Goal: Task Accomplishment & Management: Manage account settings

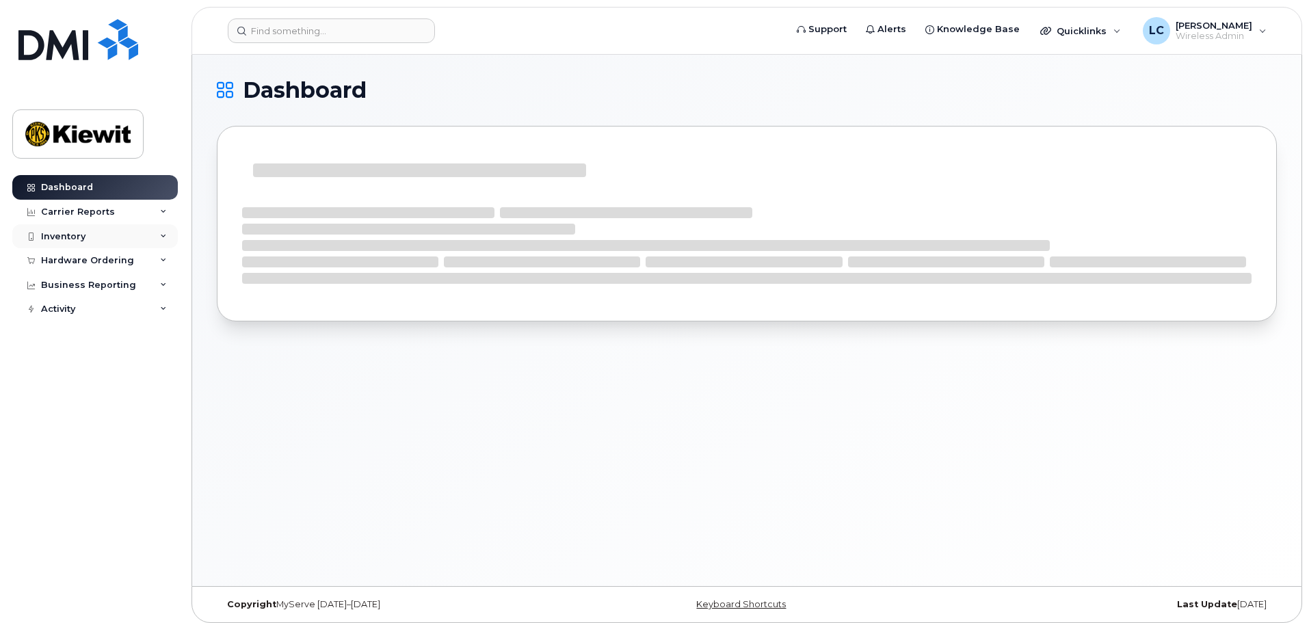
click at [168, 239] on div "Inventory" at bounding box center [94, 236] width 165 height 25
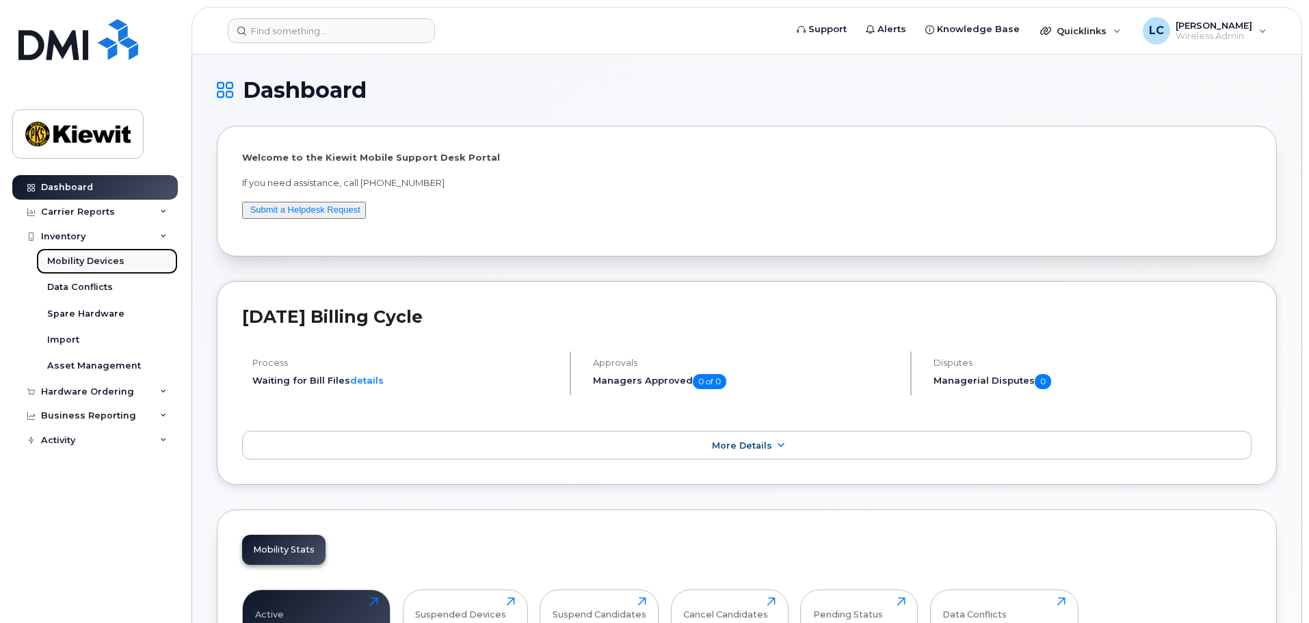
click at [111, 259] on div "Mobility Devices" at bounding box center [85, 261] width 77 height 12
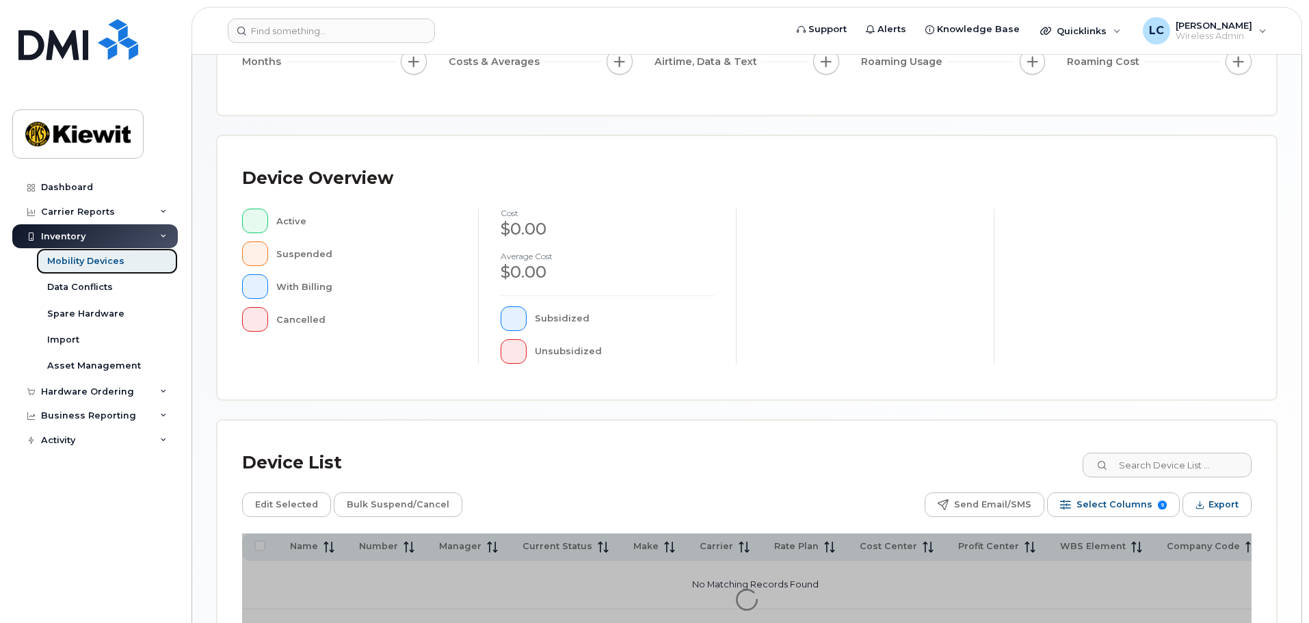
scroll to position [317, 0]
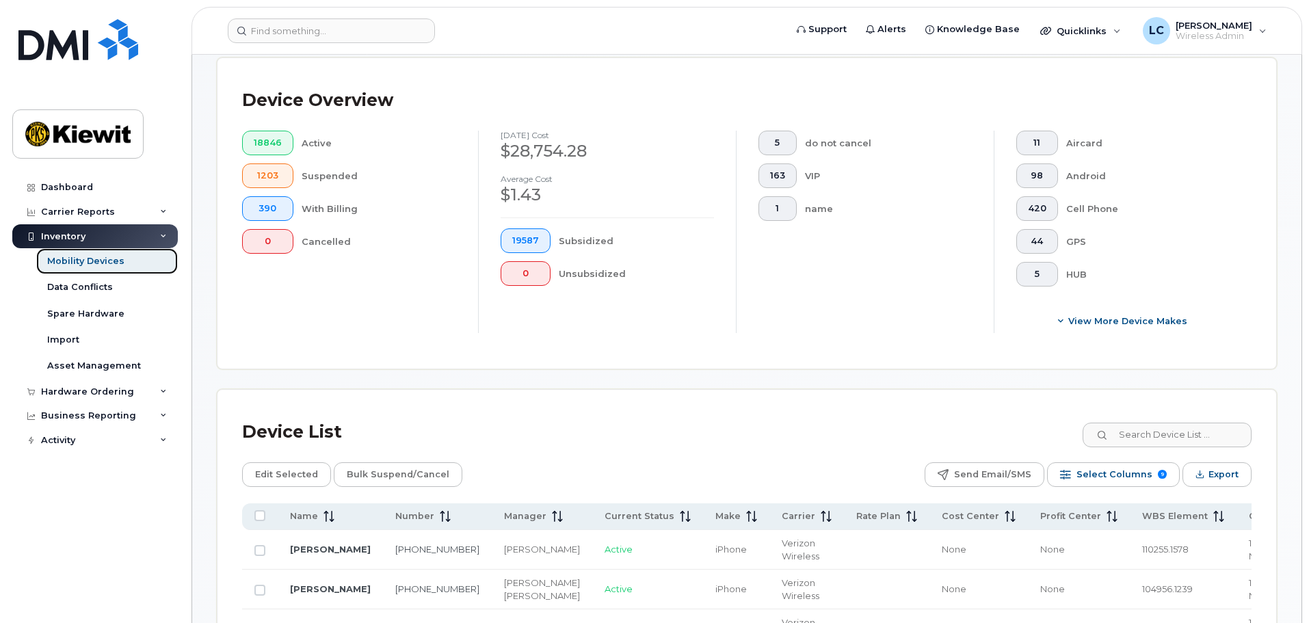
scroll to position [342, 0]
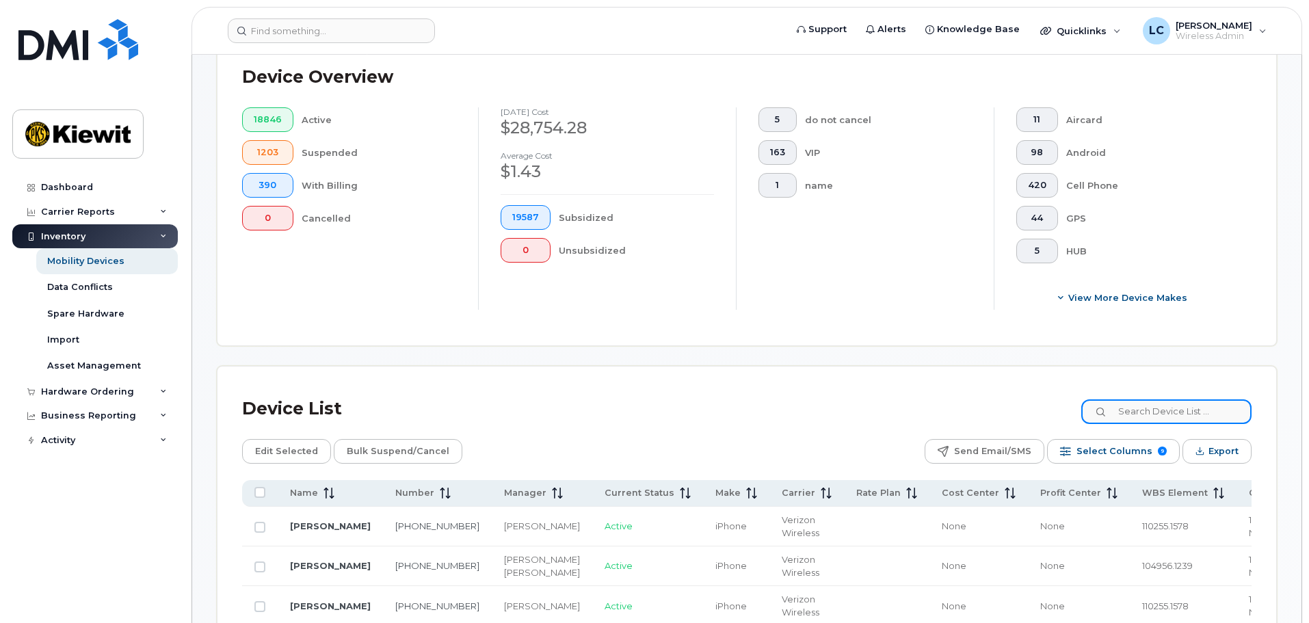
click at [1136, 401] on input at bounding box center [1166, 411] width 170 height 25
type input "106092"
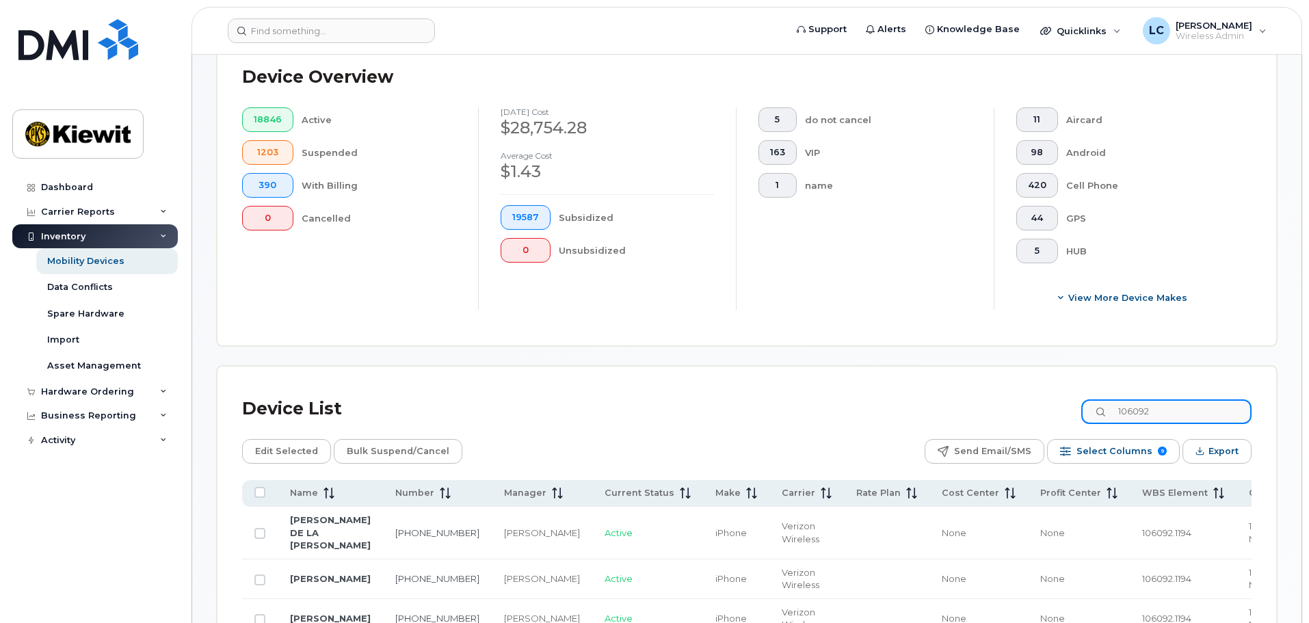
click at [1199, 401] on input "106092" at bounding box center [1166, 411] width 170 height 25
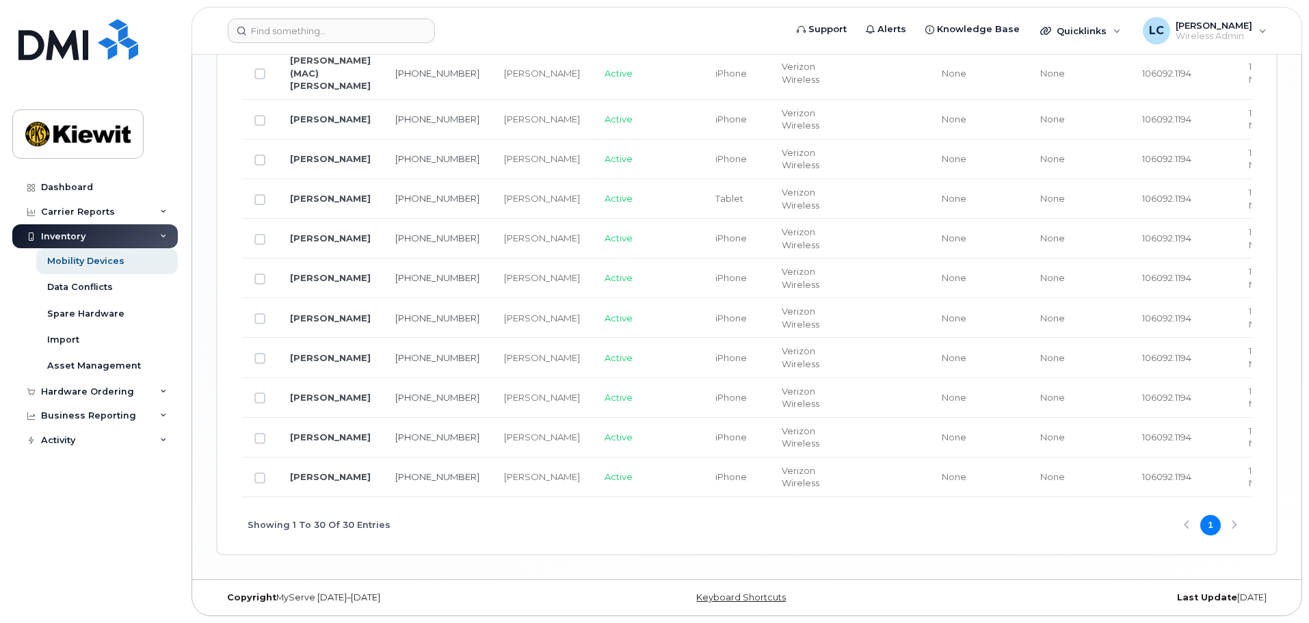
scroll to position [1574, 0]
click at [1227, 521] on div "Showing 1 To 30 Of 30 Entries 1" at bounding box center [746, 525] width 1009 height 57
click at [1232, 526] on div "Showing 1 To 30 Of 30 Entries 1" at bounding box center [746, 525] width 1009 height 57
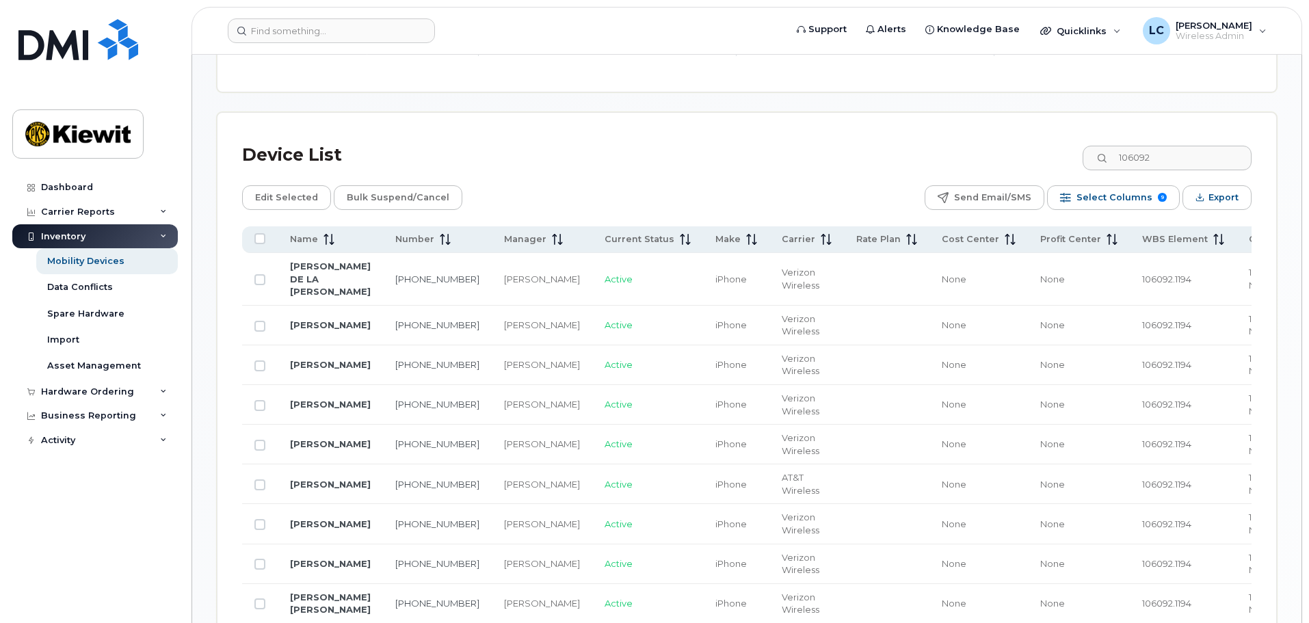
scroll to position [617, 0]
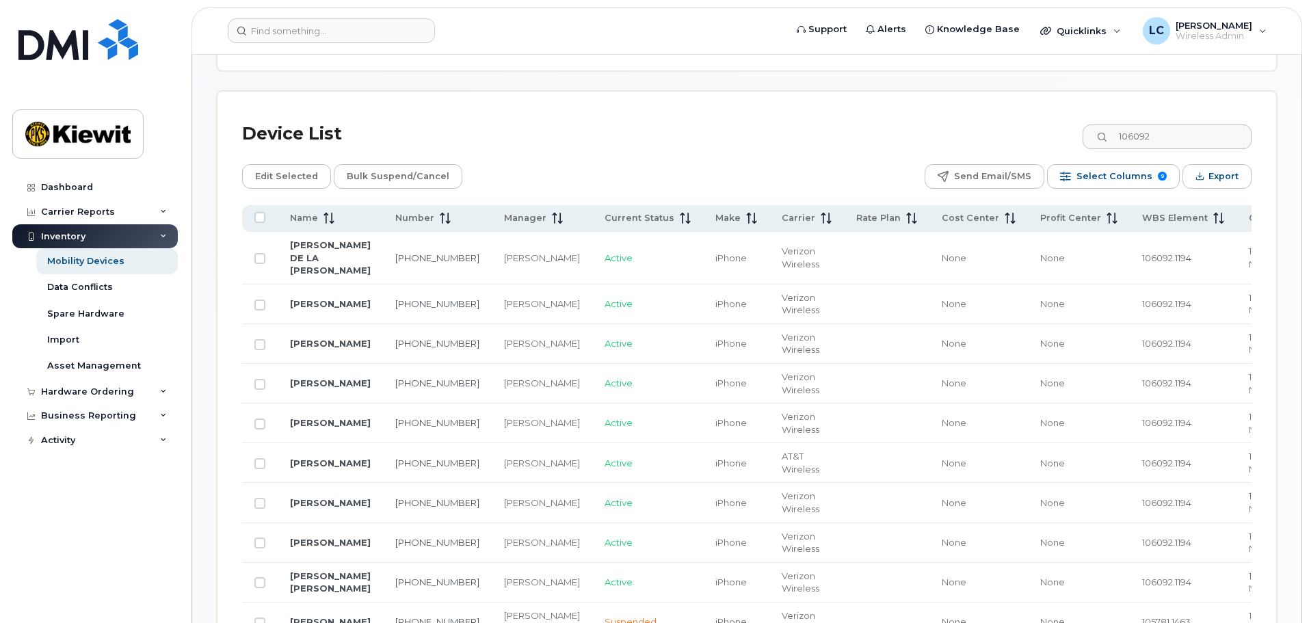
click at [265, 324] on td at bounding box center [260, 344] width 36 height 40
click at [263, 339] on input "Row Unselected" at bounding box center [259, 344] width 11 height 11
checkbox input "true"
click at [303, 168] on span "Edit Selected" at bounding box center [286, 176] width 63 height 21
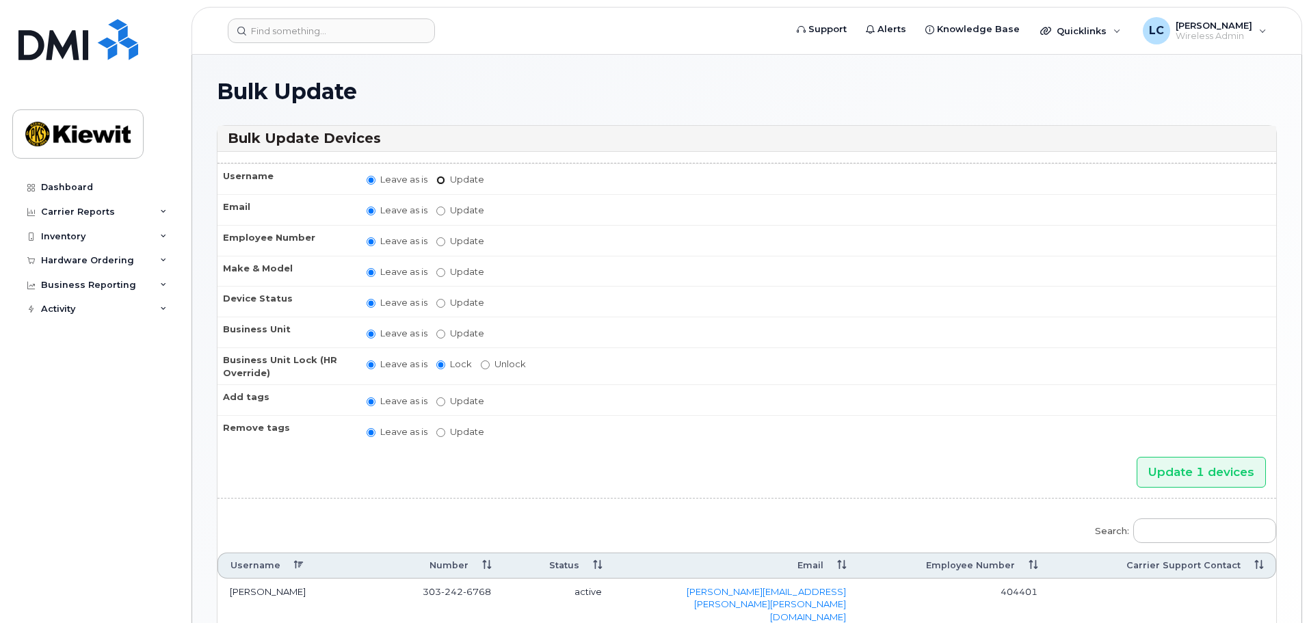
click at [440, 180] on input "Update" at bounding box center [440, 180] width 9 height 9
radio input "true"
radio input "false"
click at [498, 180] on input "Update" at bounding box center [547, 180] width 126 height 17
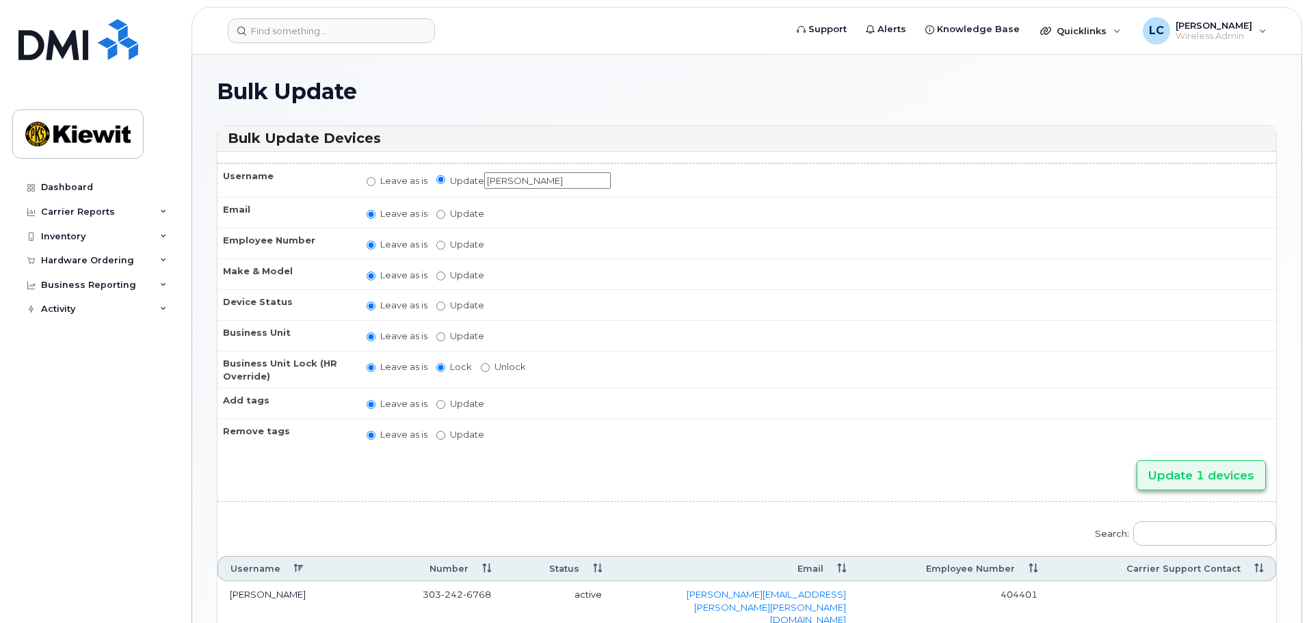
type input "[PERSON_NAME]"
click at [1164, 481] on input "Update 1 devices" at bounding box center [1200, 475] width 129 height 31
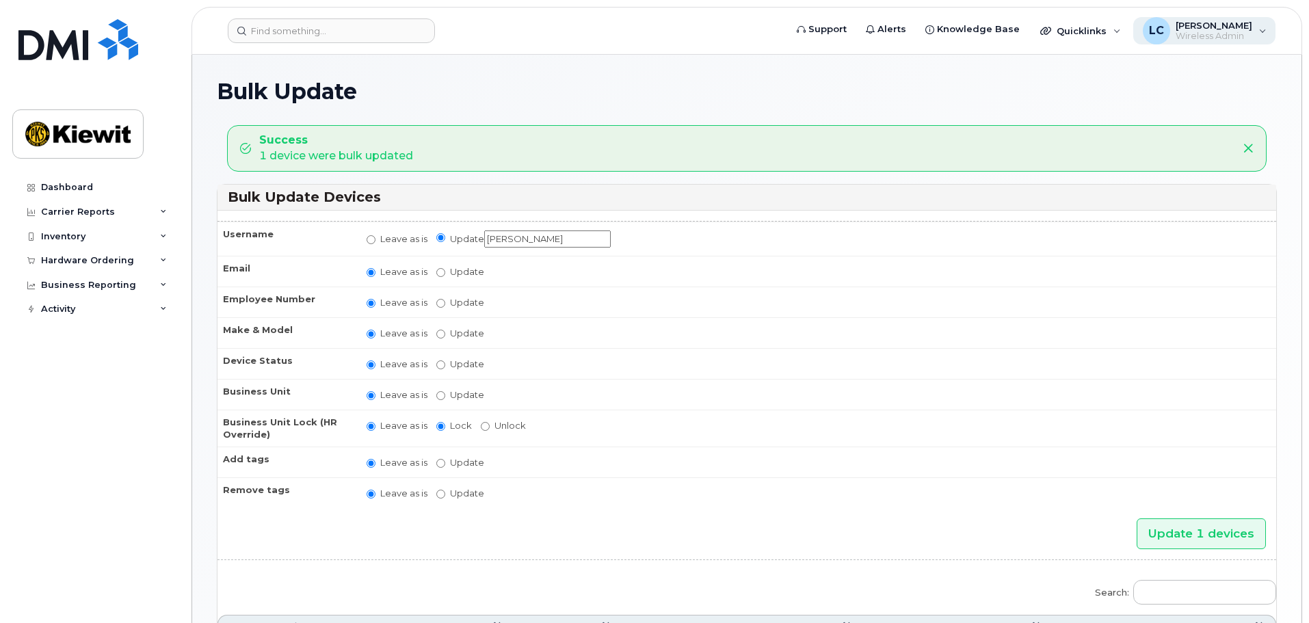
click at [1164, 27] on span "LC" at bounding box center [1156, 31] width 15 height 16
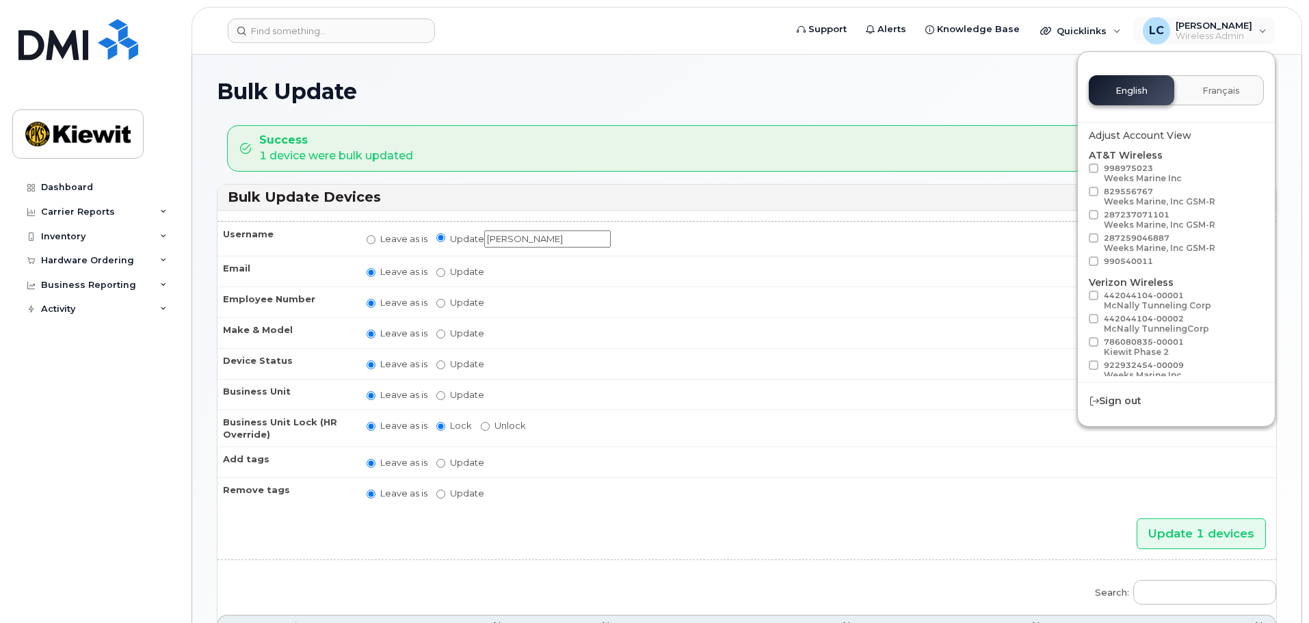
click at [1030, 84] on h1 "Bulk Update" at bounding box center [747, 91] width 1060 height 24
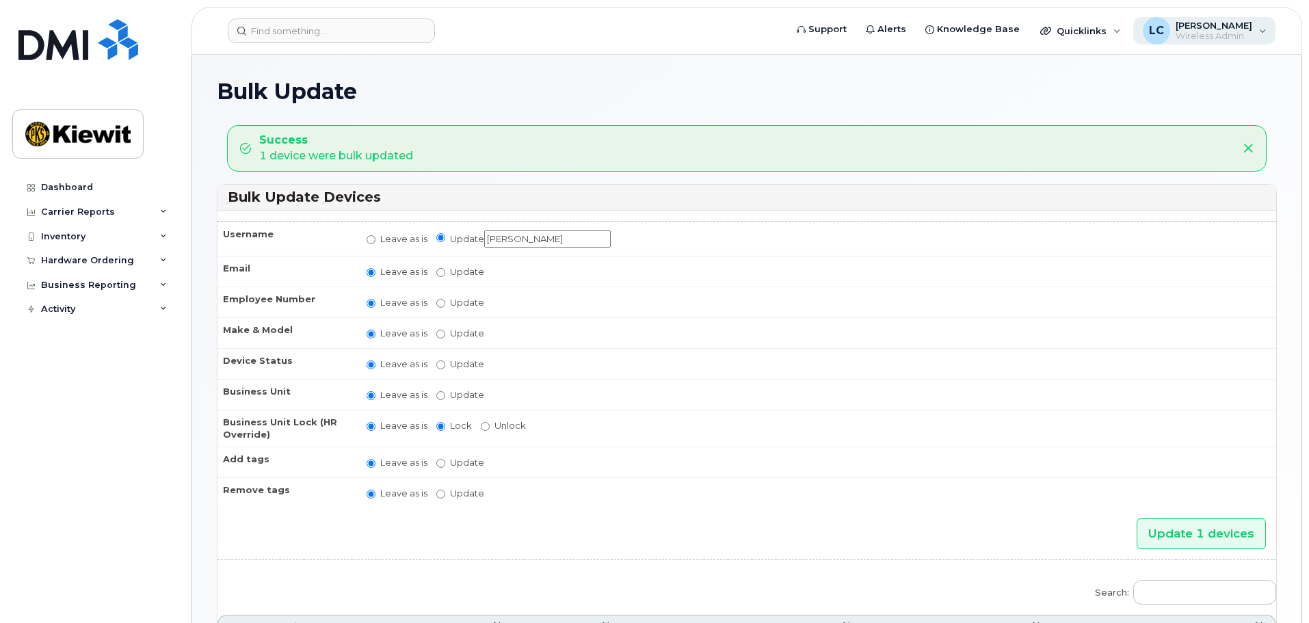
click at [1170, 38] on div "LC" at bounding box center [1155, 30] width 27 height 27
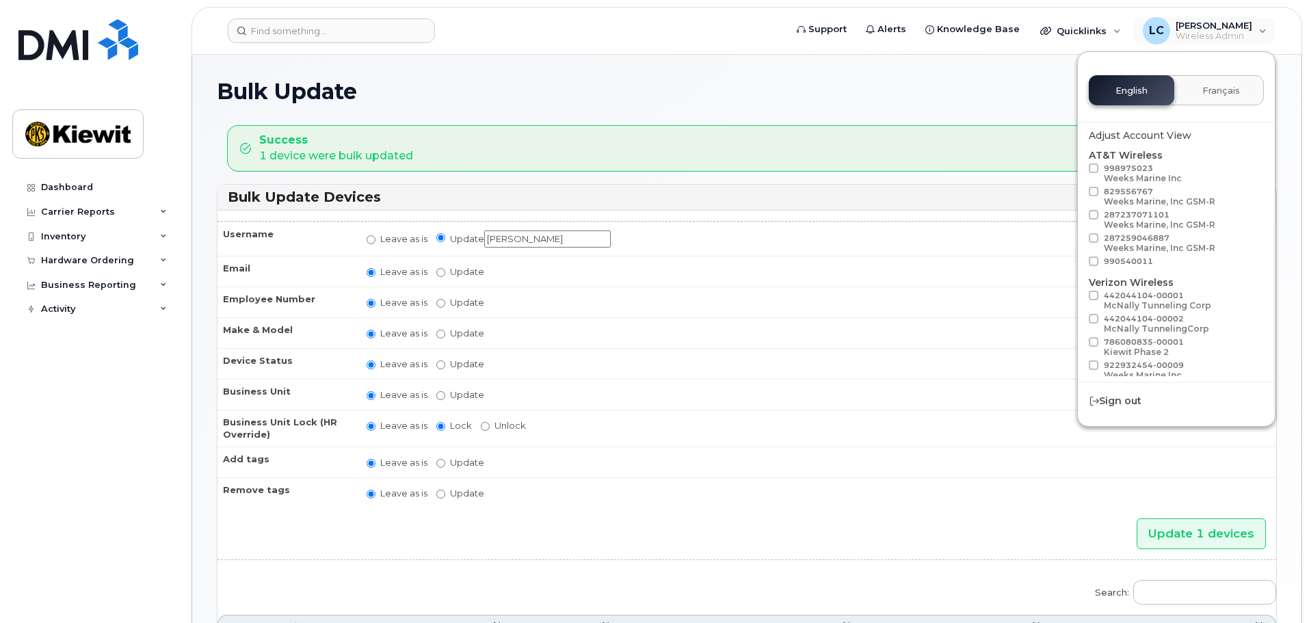
click at [995, 81] on h1 "Bulk Update" at bounding box center [747, 91] width 1060 height 24
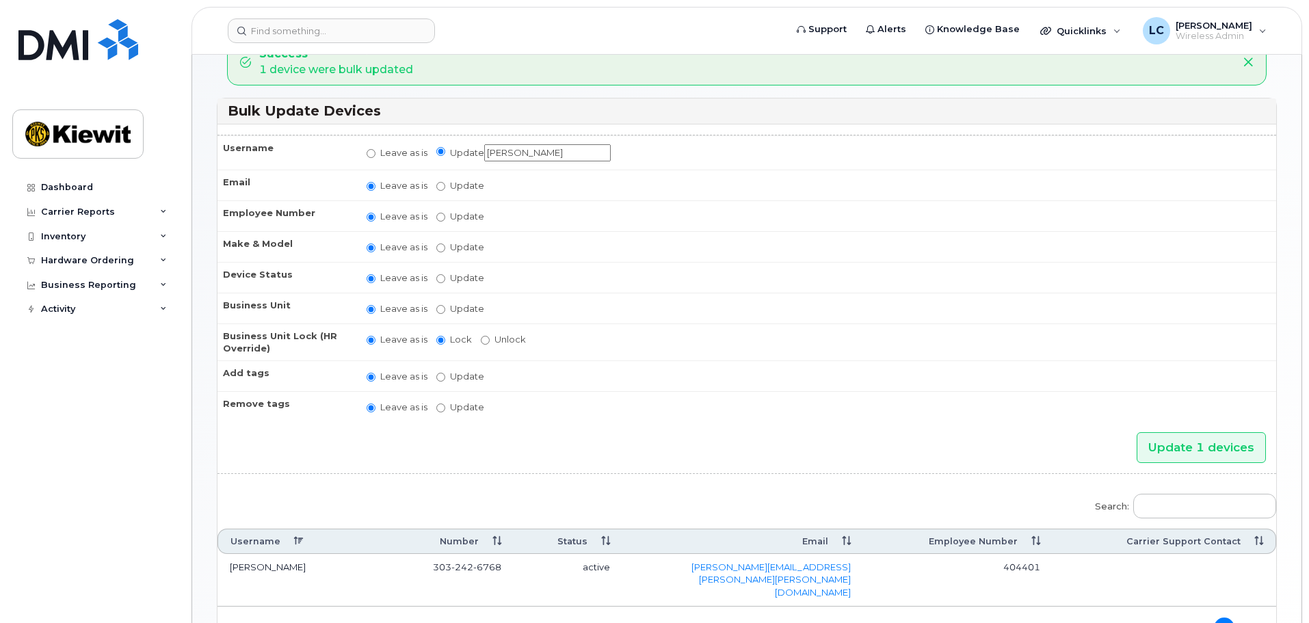
scroll to position [168, 0]
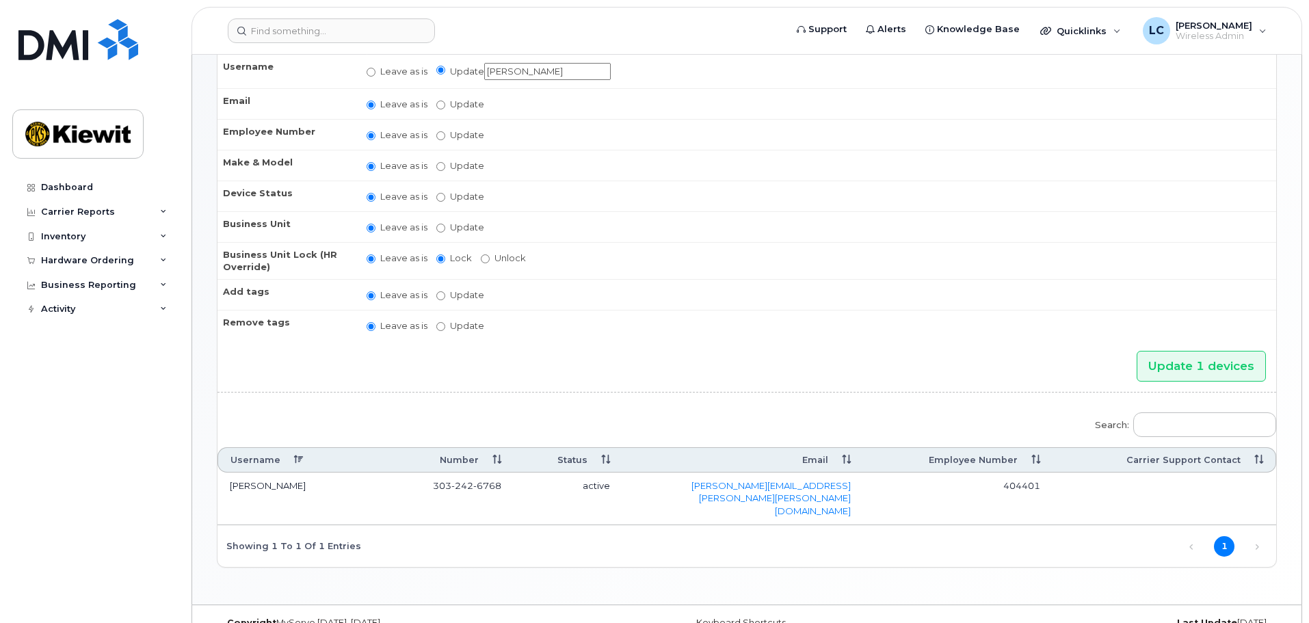
click at [265, 457] on th "Username" at bounding box center [297, 459] width 161 height 25
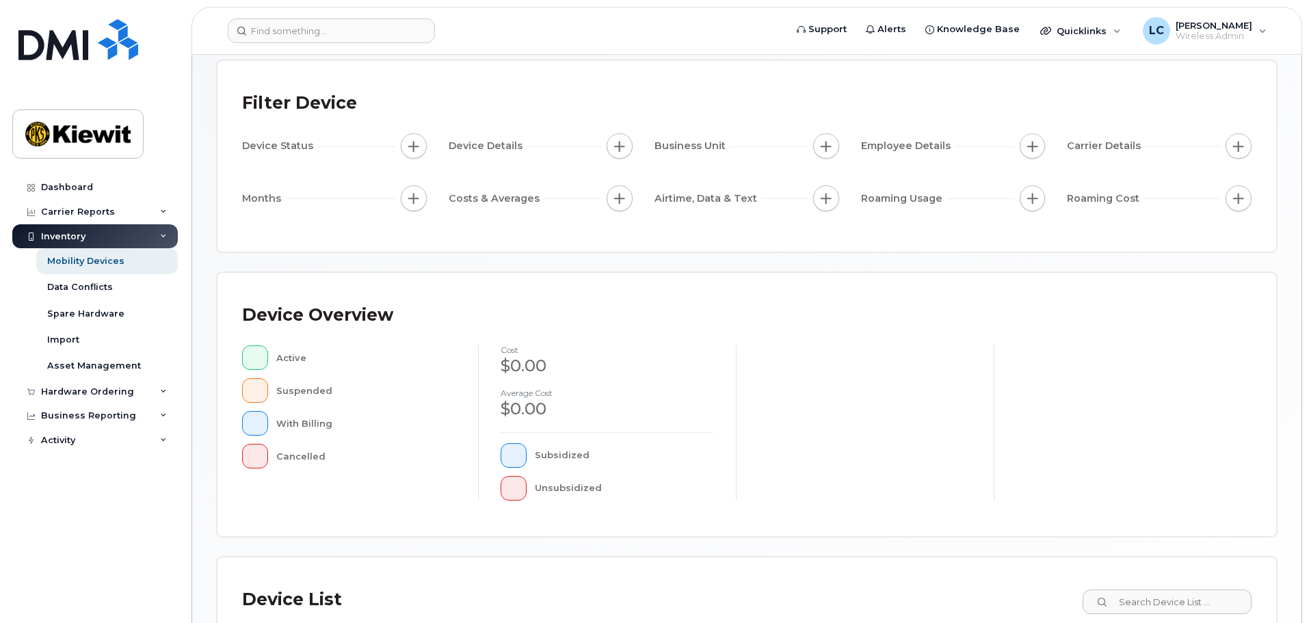
scroll to position [273, 0]
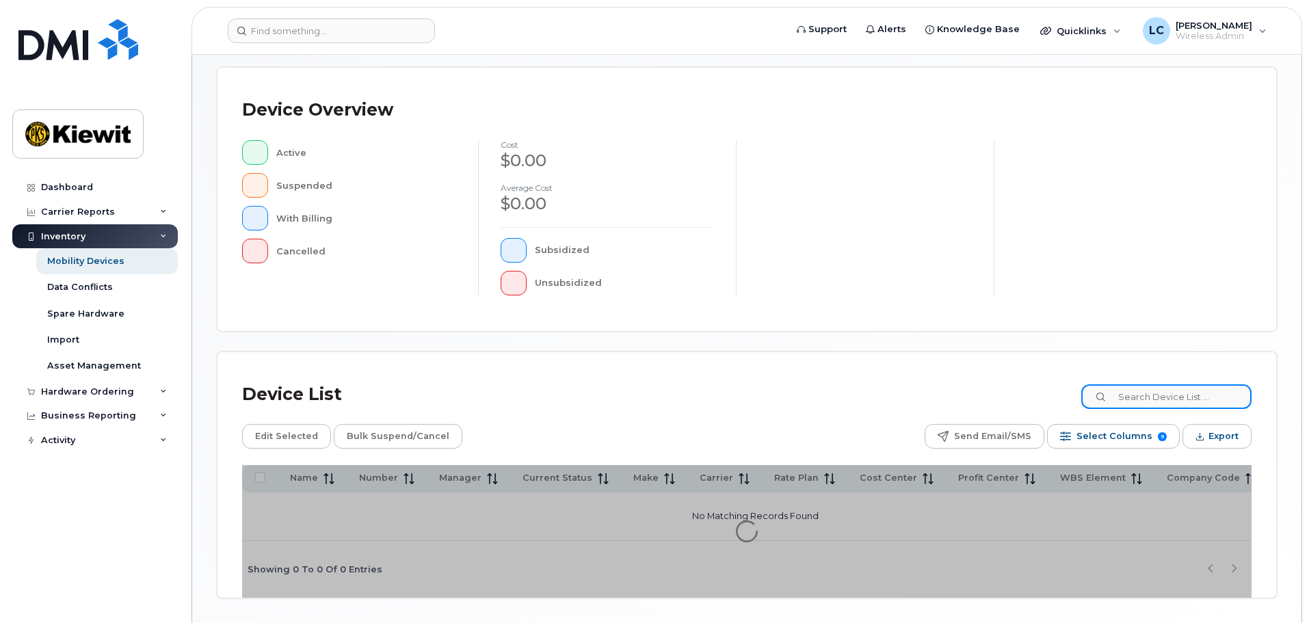
click at [1134, 400] on input at bounding box center [1166, 396] width 170 height 25
type input "106092"
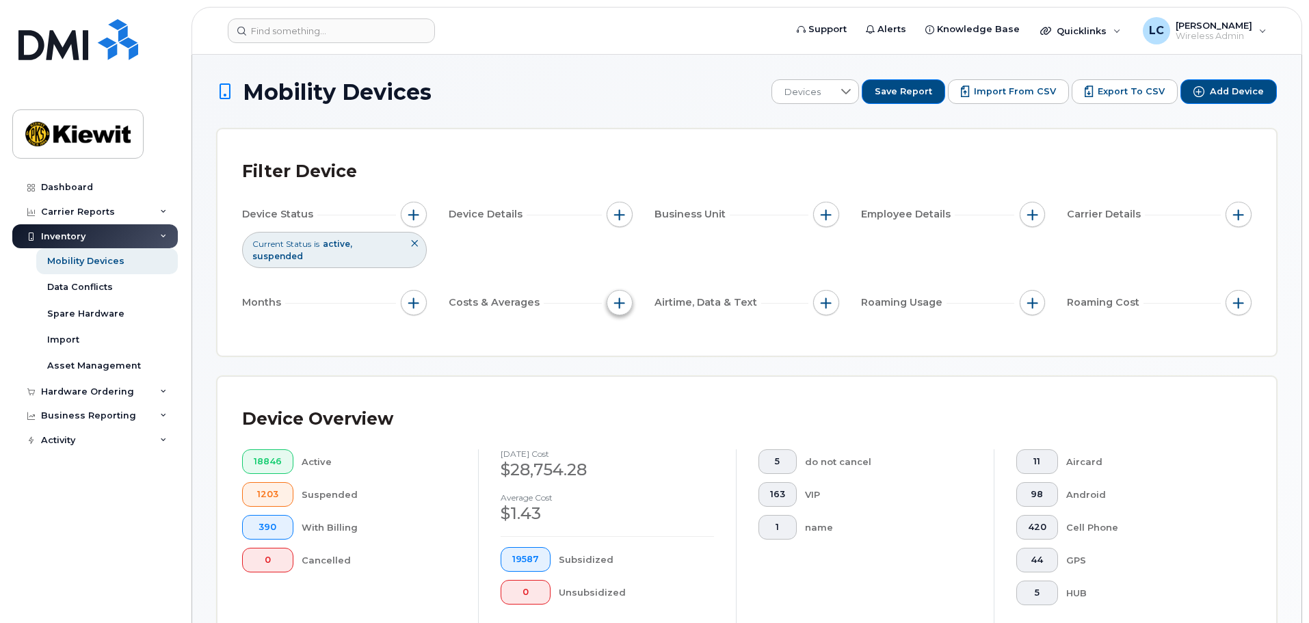
click at [619, 297] on span "button" at bounding box center [619, 302] width 11 height 11
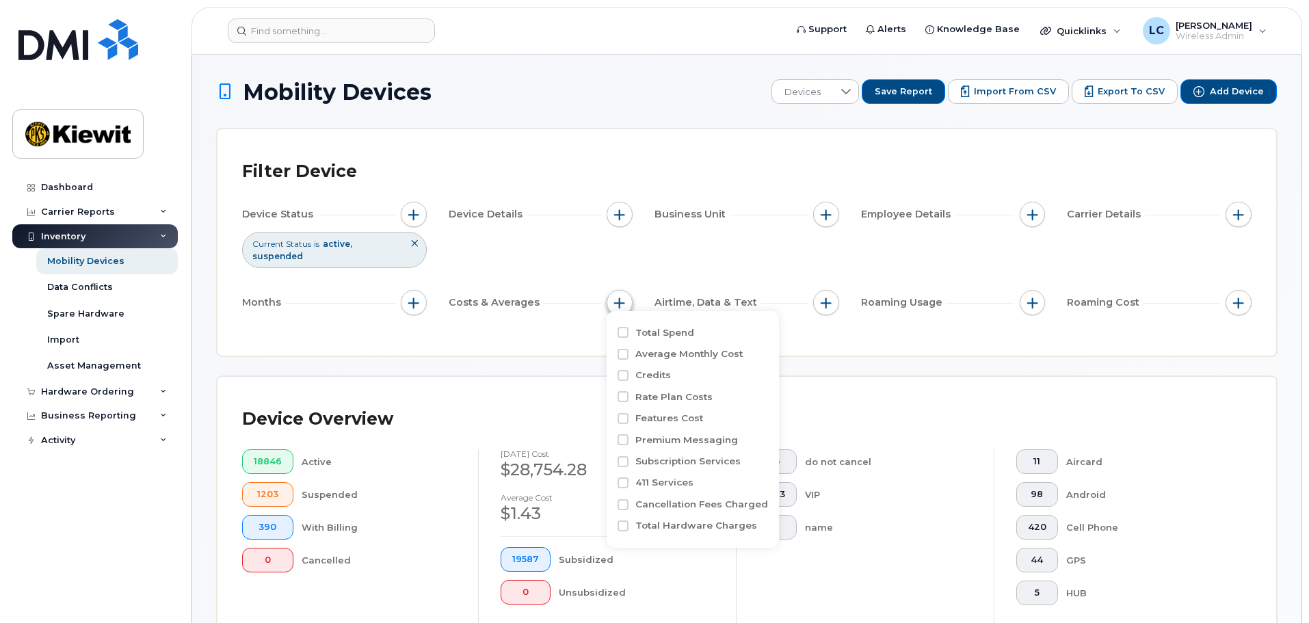
click at [619, 297] on span "button" at bounding box center [619, 302] width 11 height 11
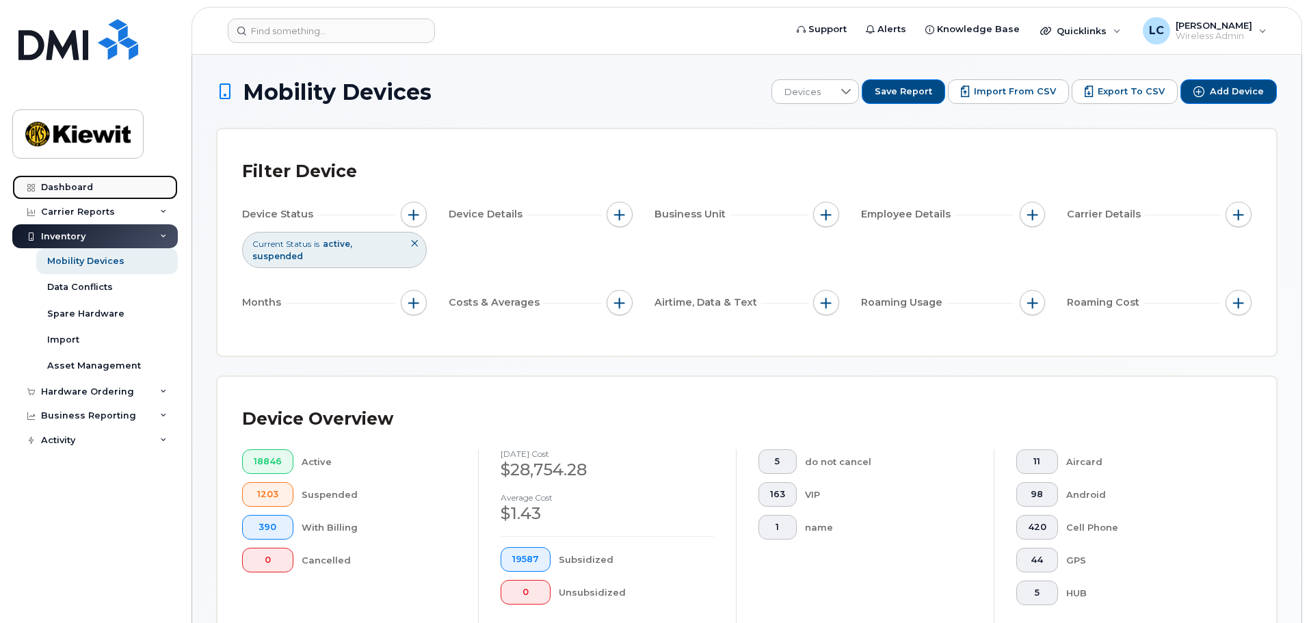
click at [100, 181] on link "Dashboard" at bounding box center [94, 187] width 165 height 25
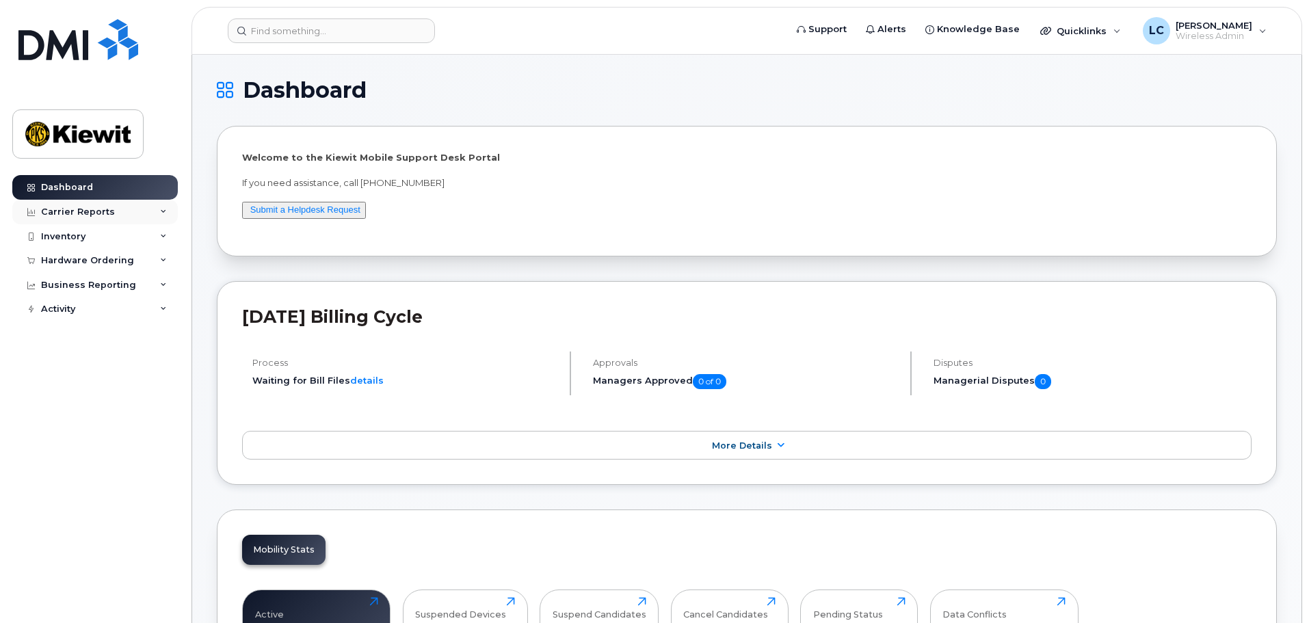
click at [163, 213] on icon at bounding box center [163, 212] width 7 height 7
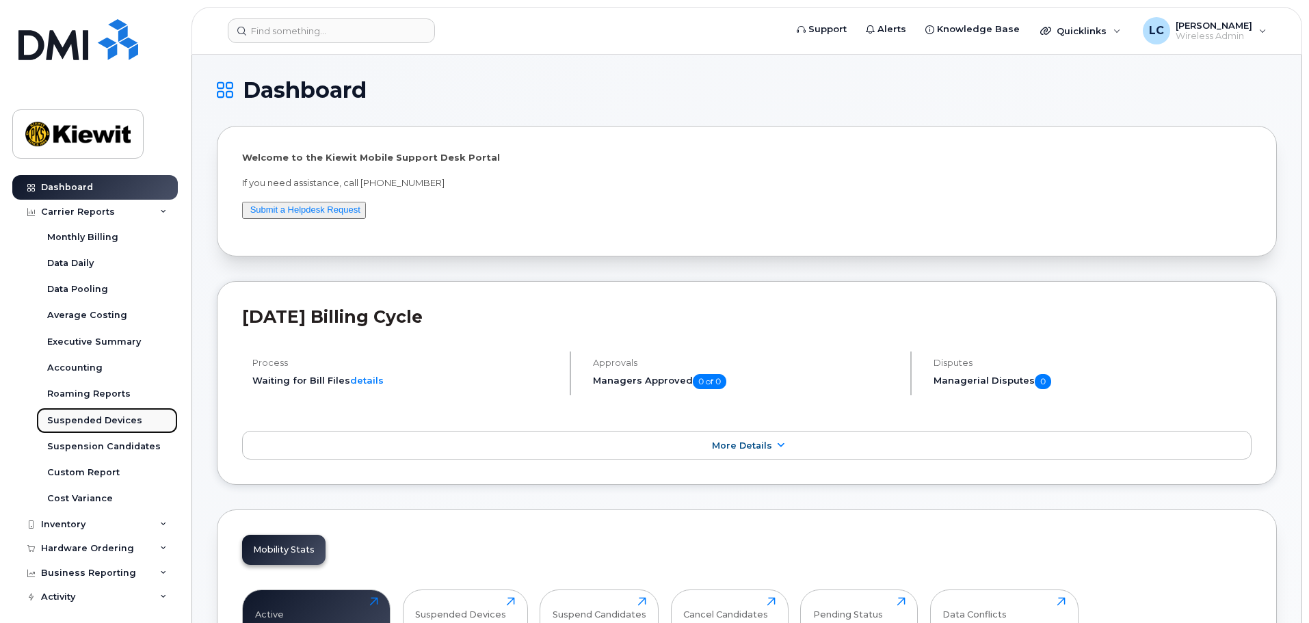
click at [84, 425] on div "Suspended Devices" at bounding box center [94, 420] width 95 height 12
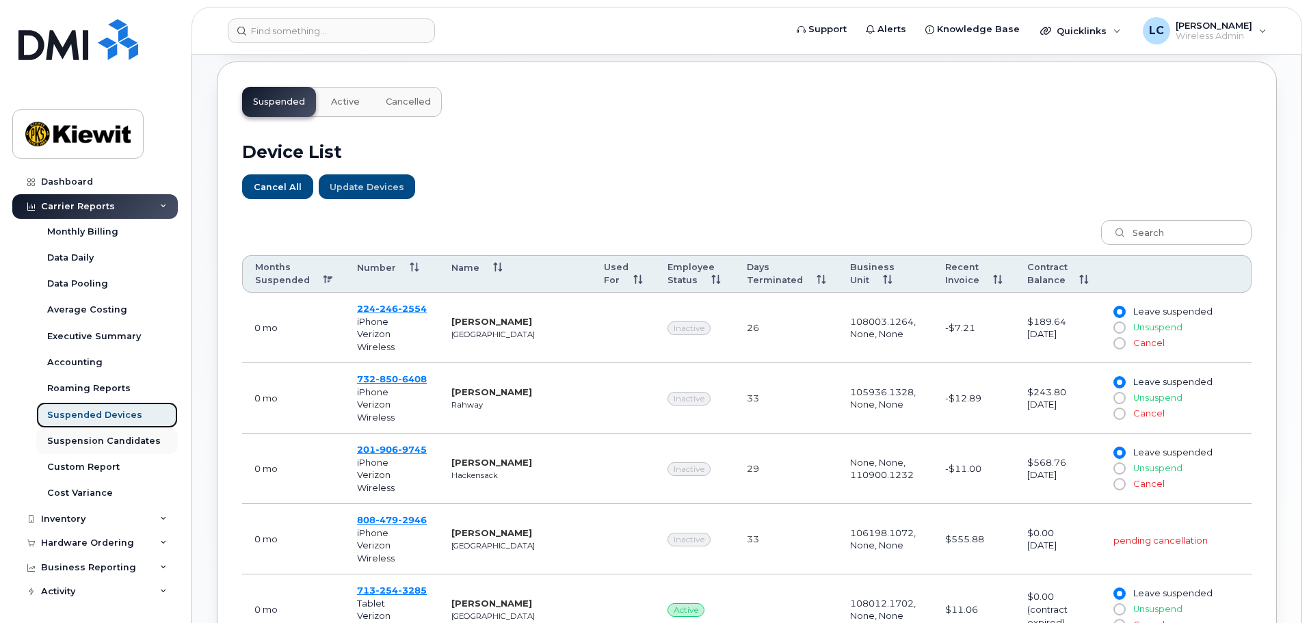
scroll to position [7, 0]
click at [155, 513] on div "Inventory" at bounding box center [94, 517] width 165 height 25
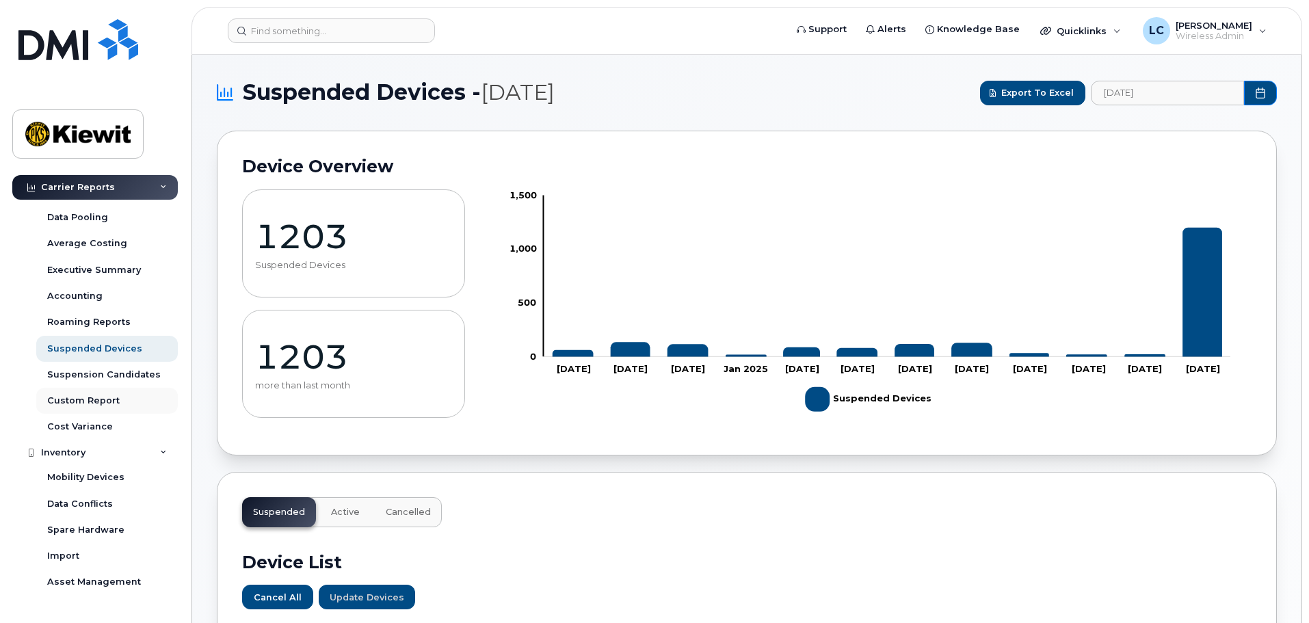
scroll to position [0, 0]
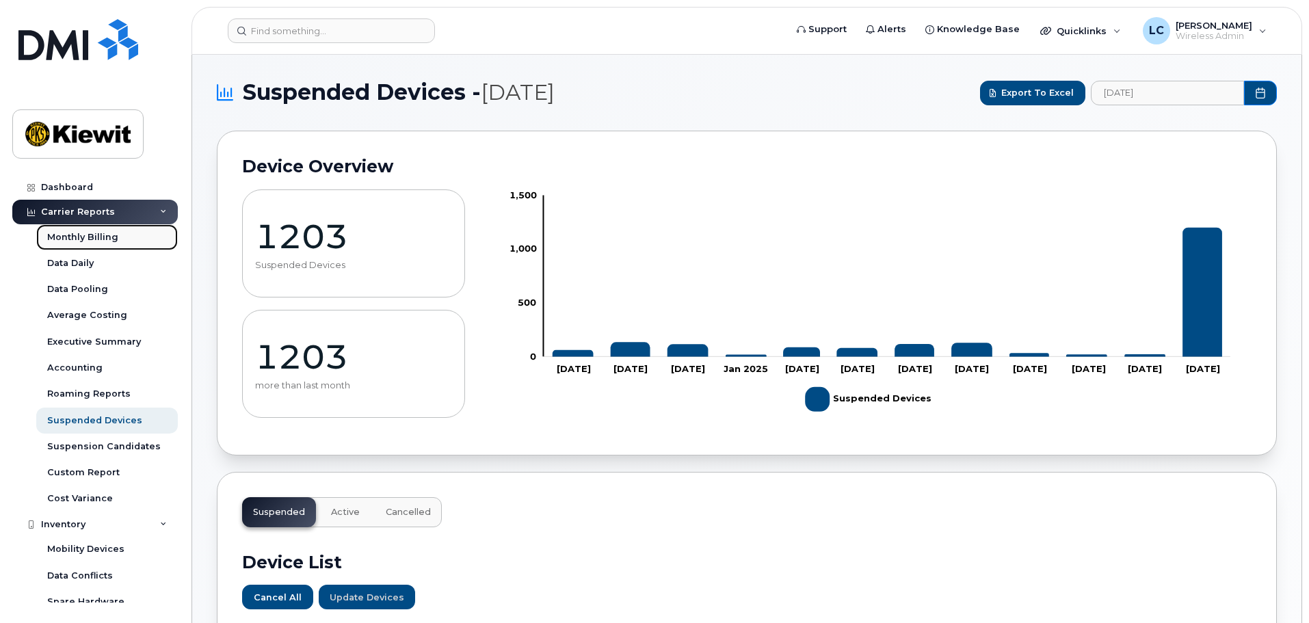
click at [94, 241] on div "Monthly Billing" at bounding box center [82, 237] width 71 height 12
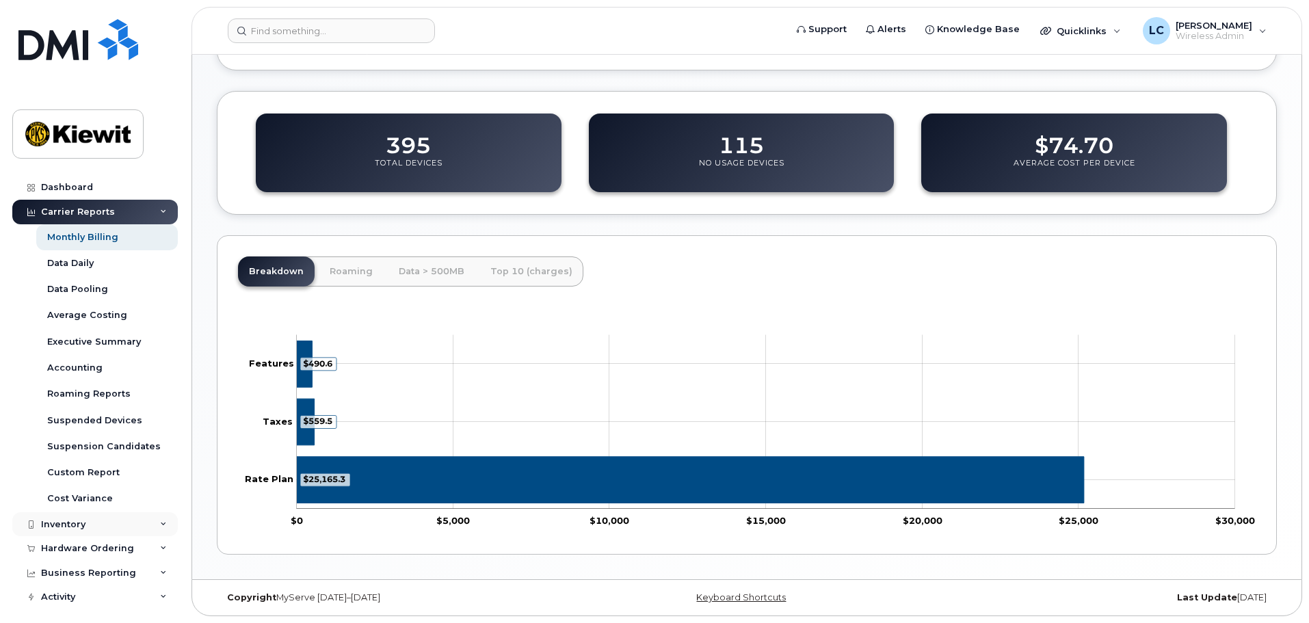
click at [59, 529] on div "Inventory" at bounding box center [63, 524] width 44 height 11
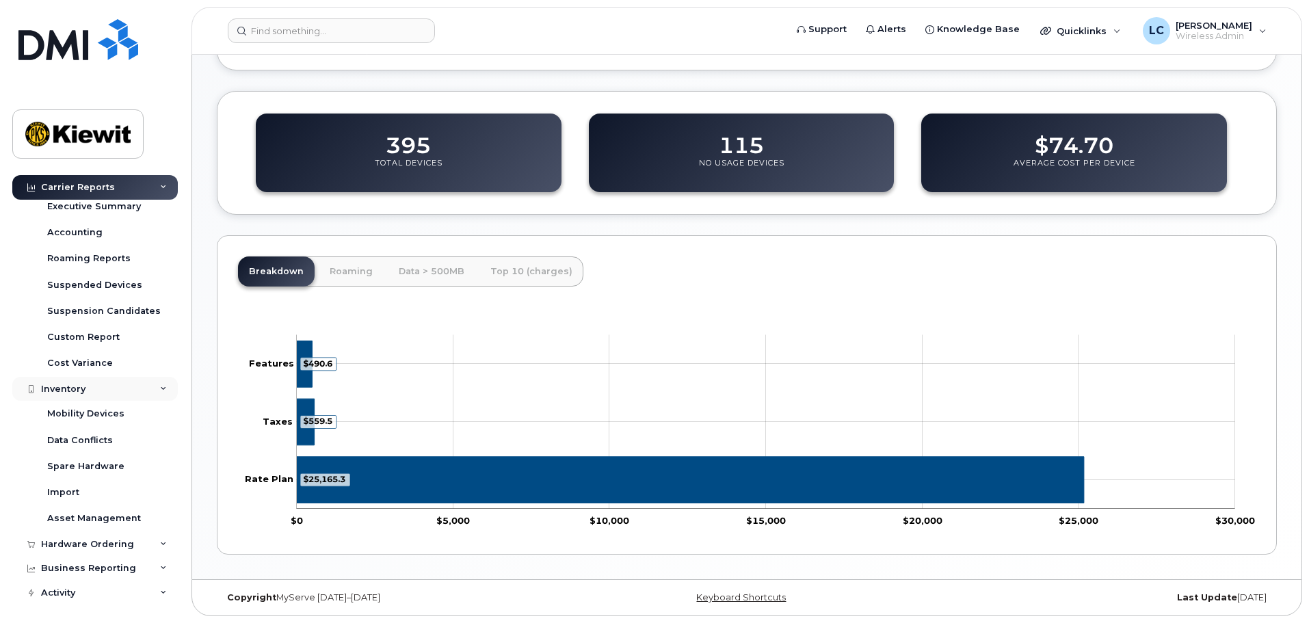
scroll to position [137, 0]
click at [124, 410] on link "Mobility Devices" at bounding box center [107, 412] width 142 height 26
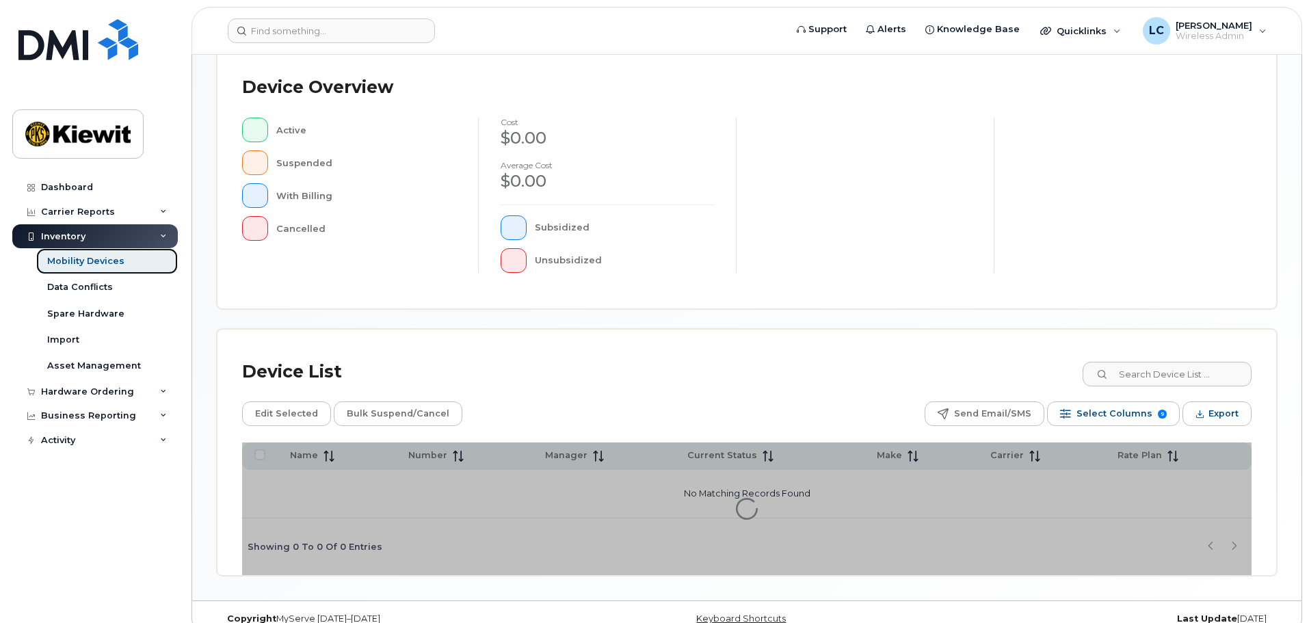
scroll to position [317, 0]
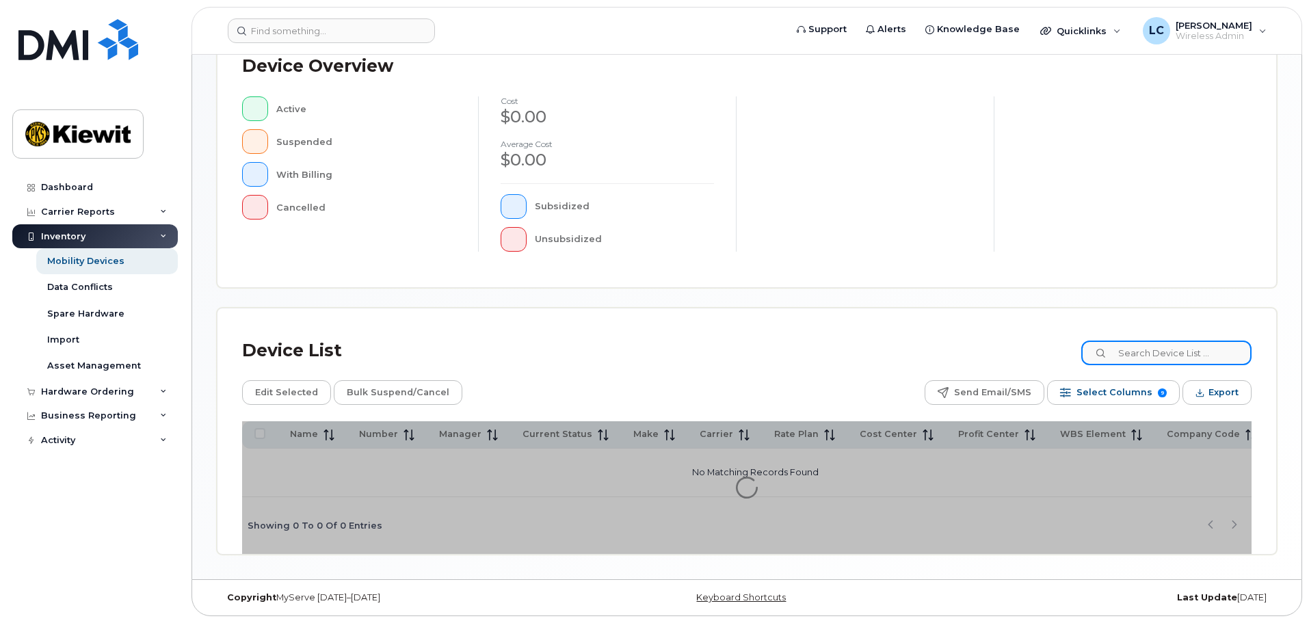
click at [1205, 356] on input at bounding box center [1166, 352] width 170 height 25
type input "106092"
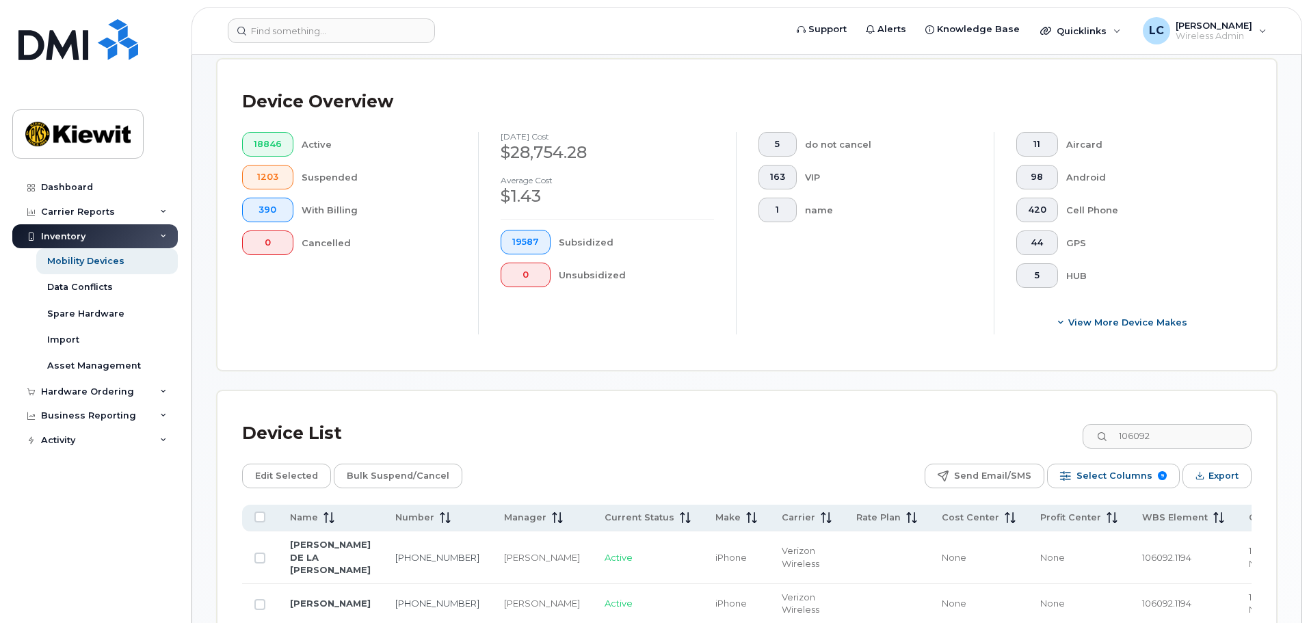
click at [1036, 416] on div "Device List 106092" at bounding box center [746, 434] width 1009 height 36
